Goal: Task Accomplishment & Management: Complete application form

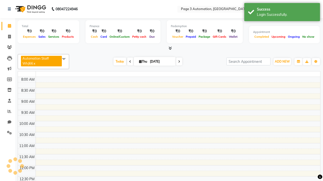
select select "en"
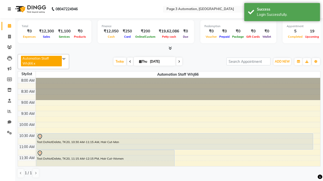
click at [10, 9] on icon at bounding box center [9, 9] width 3 height 4
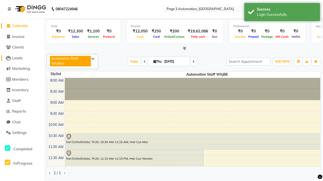
click at [22, 58] on span "Leads" at bounding box center [17, 58] width 10 height 5
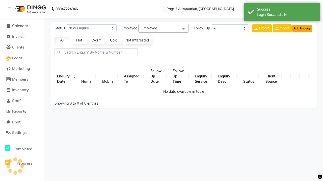
click at [302, 28] on button "Add Enquiry" at bounding box center [302, 28] width 20 height 7
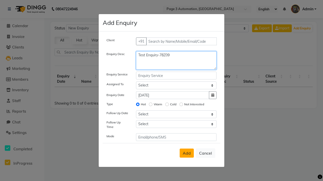
type textarea "Test Enquiry-78Z09"
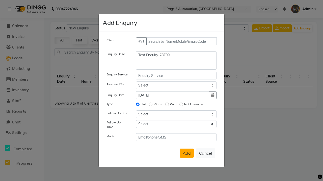
click at [187, 154] on span "Add" at bounding box center [187, 153] width 8 height 5
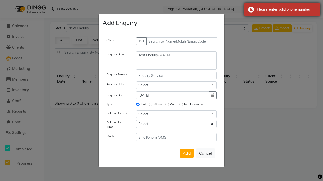
click at [282, 9] on div "Please enter valid phone number" at bounding box center [286, 9] width 59 height 5
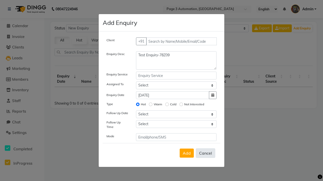
click at [205, 154] on button "Cancel" at bounding box center [205, 154] width 19 height 10
select select
radio input "false"
select select
